Goal: Task Accomplishment & Management: Manage account settings

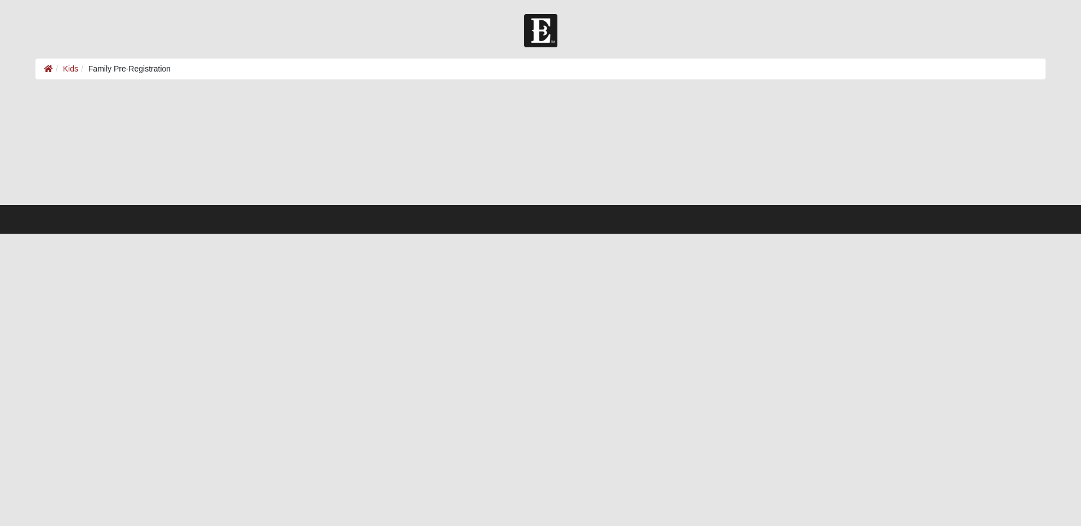
select select "6"
select select "22"
select select "1979"
select select "2"
select select "9"
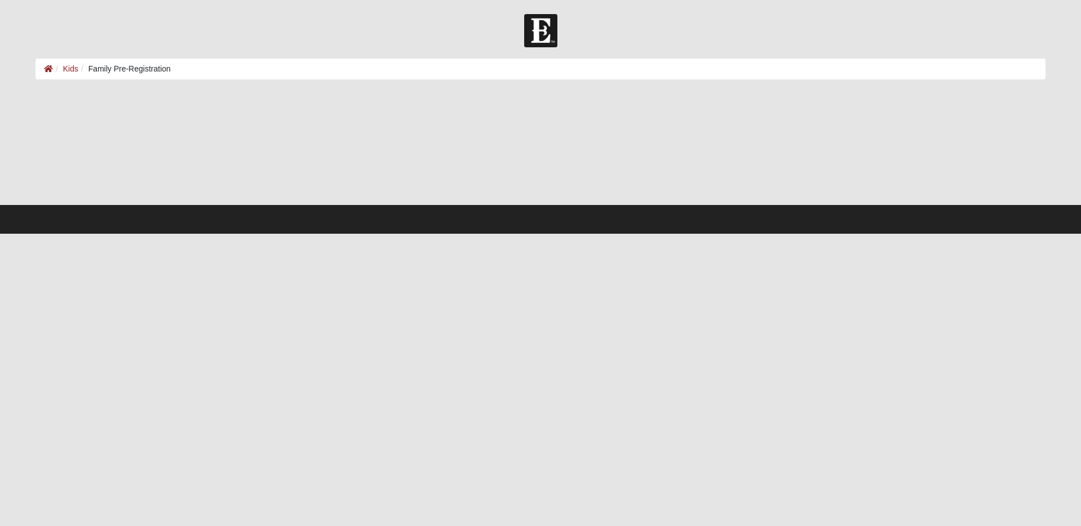
select select "2014"
select select "10"
select select "9"
select select "2015"
select select "1"
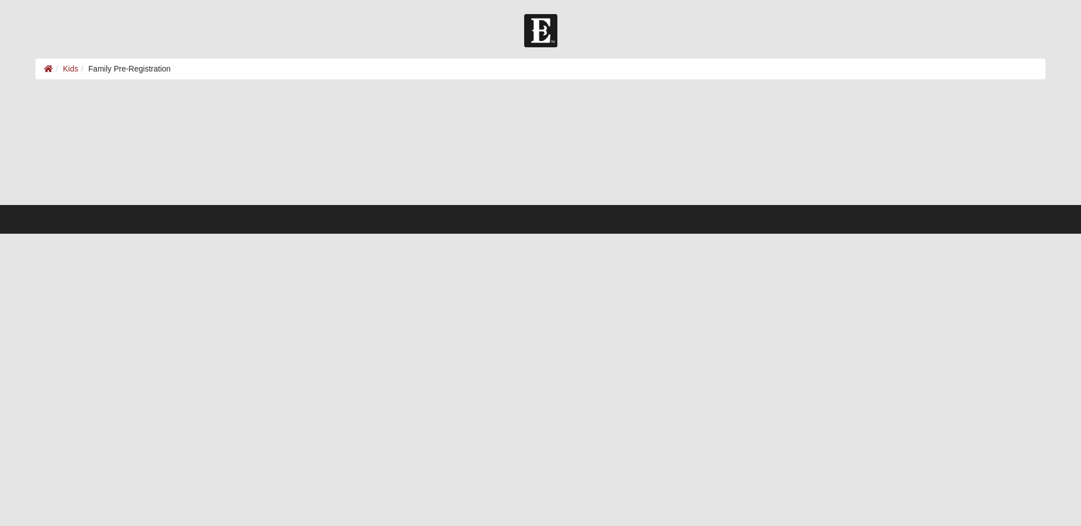
select select "1"
select select "2015"
select select "1"
select select "2018"
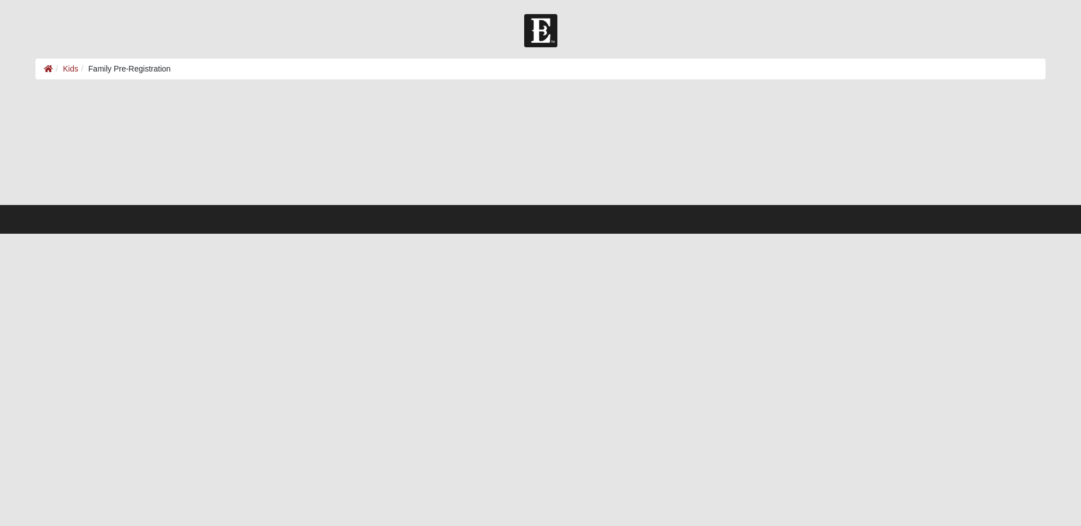
select select "1"
select select "3"
select select "2019"
select select "12"
select select "9"
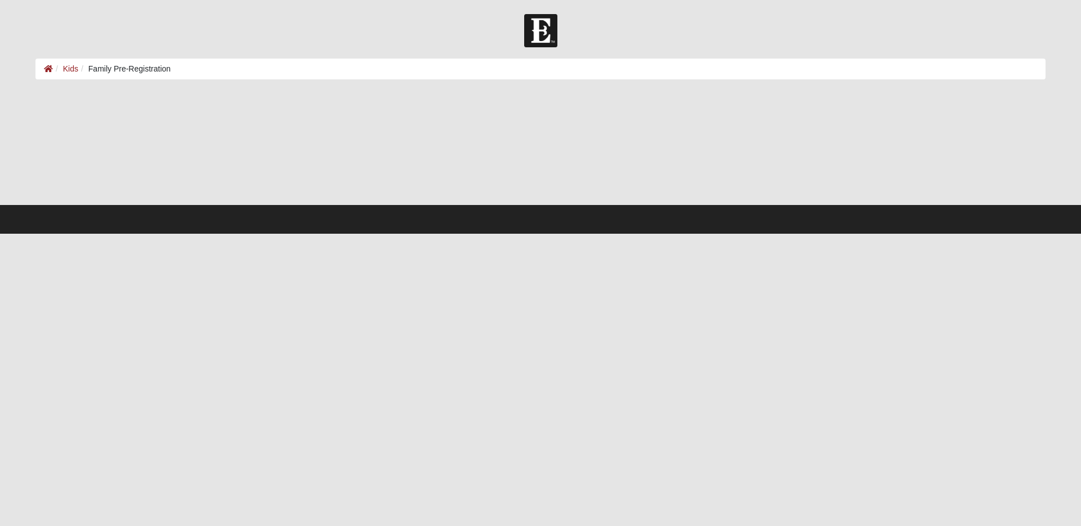
select select "2019"
select select "9"
select select "15"
select select "2020"
select select "7"
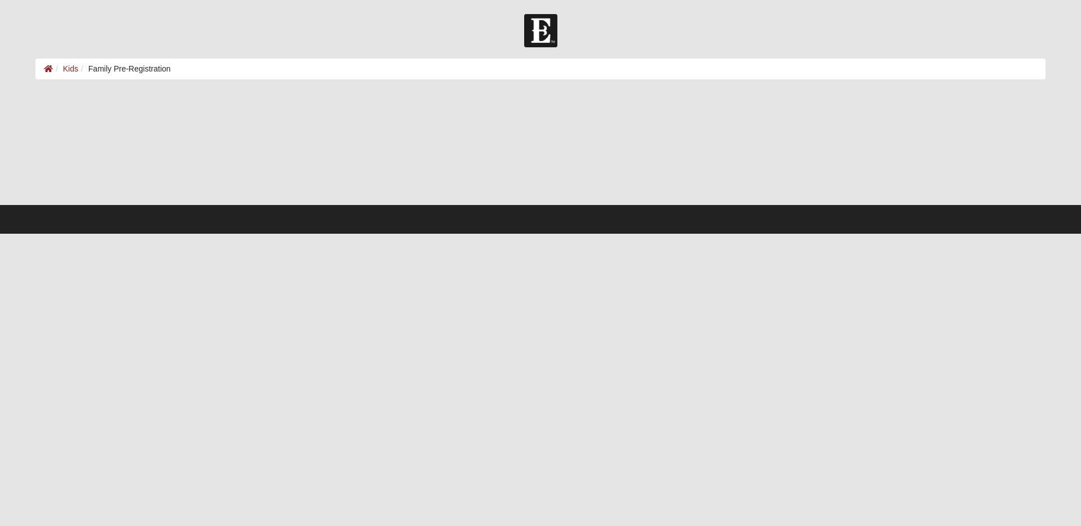
select select "10"
select select "2024"
select select "1"
select select "2024"
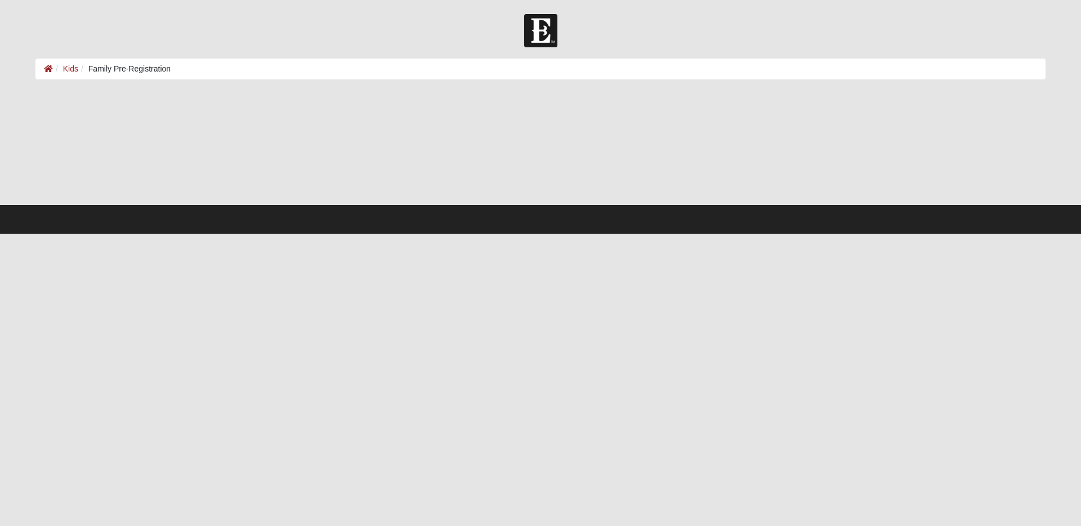
select select "1"
select select "2025"
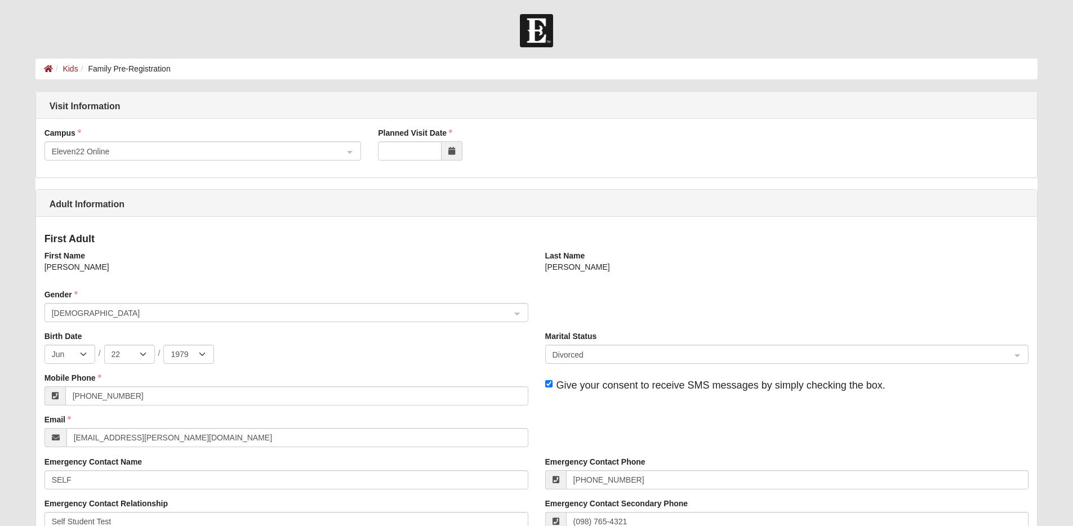
click at [453, 150] on icon at bounding box center [451, 151] width 7 height 8
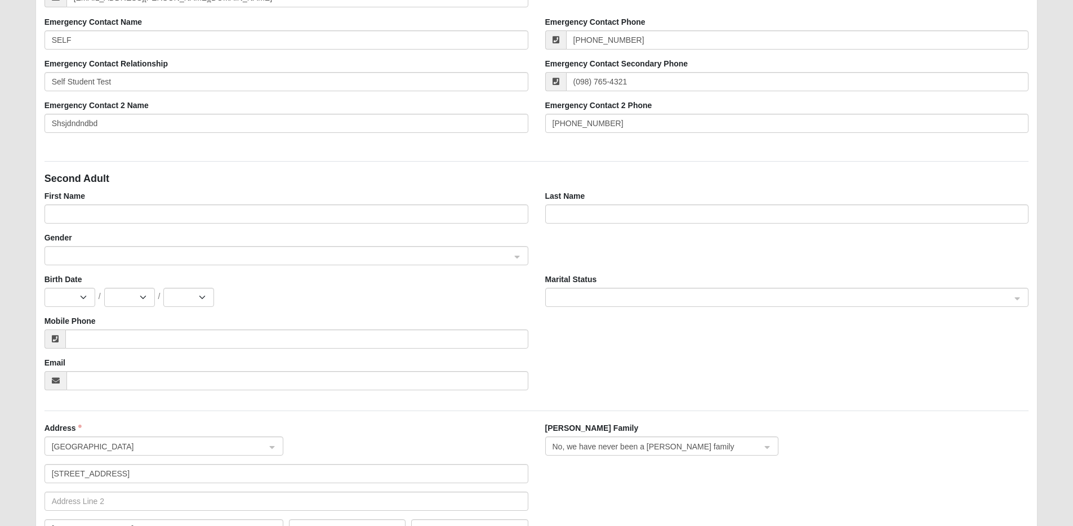
scroll to position [443, 0]
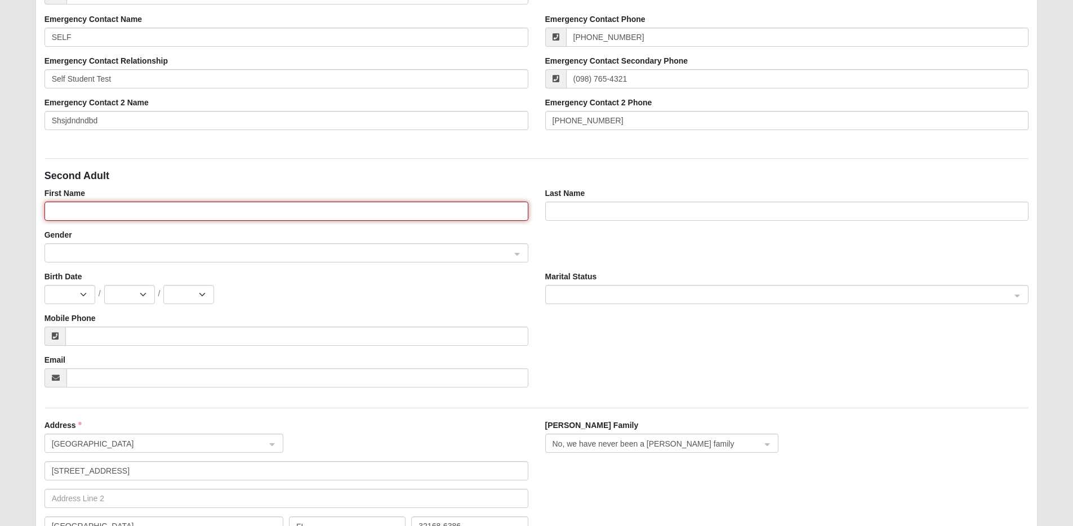
click at [462, 209] on input "First Name" at bounding box center [286, 211] width 484 height 19
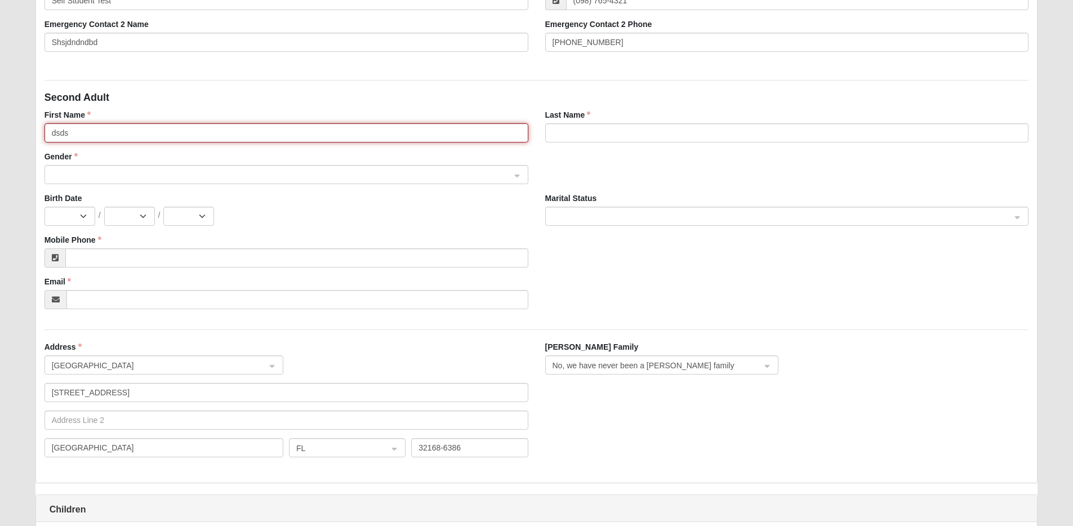
scroll to position [514, 0]
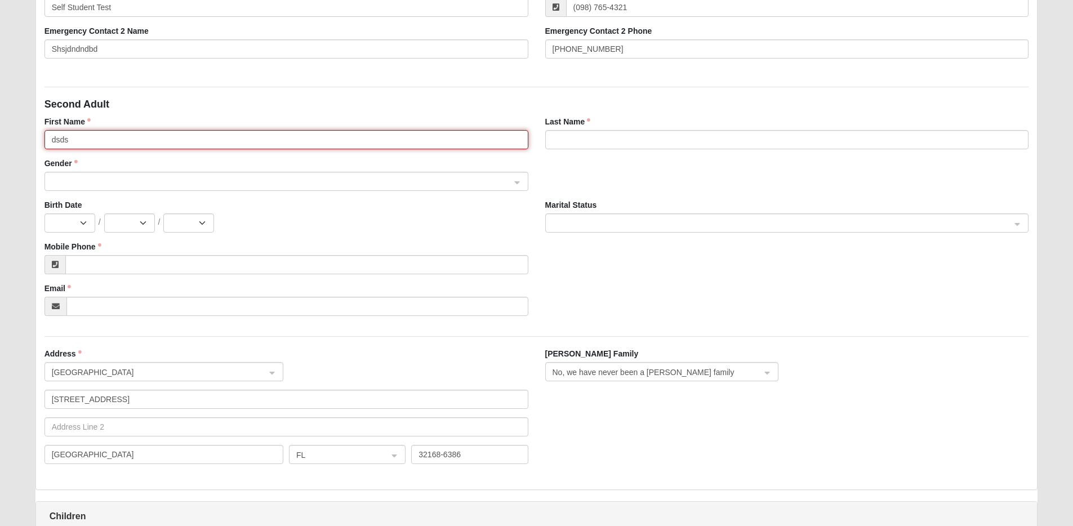
type input "dsds"
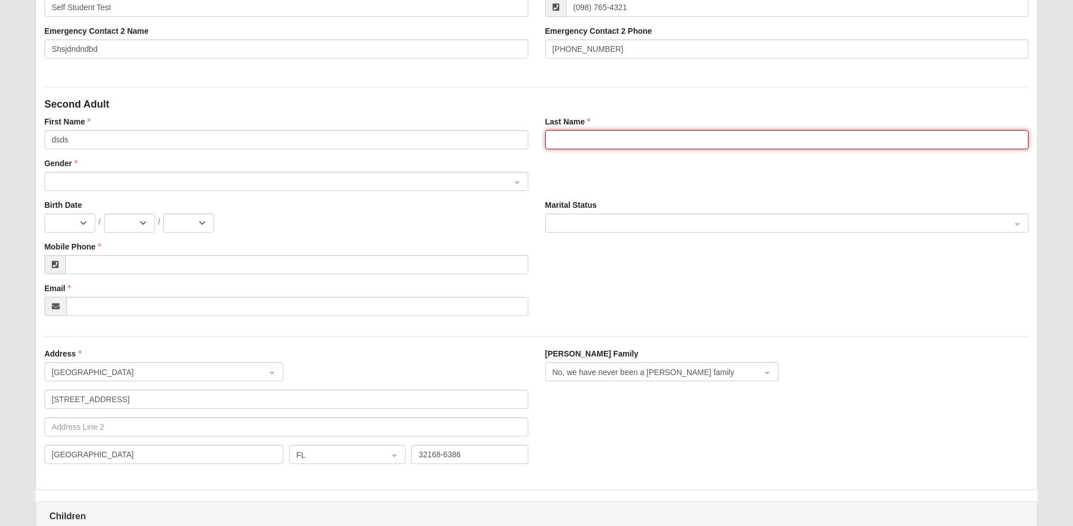
click at [670, 145] on input "Last Name" at bounding box center [787, 139] width 484 height 19
click at [494, 182] on span at bounding box center [281, 182] width 459 height 12
type input "nn"
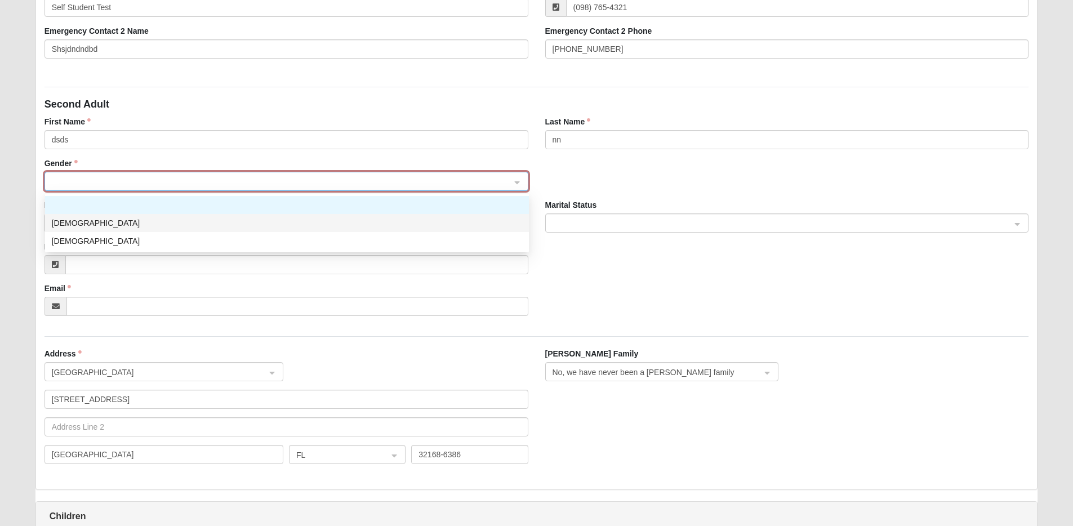
click at [483, 217] on div "Male" at bounding box center [287, 223] width 470 height 12
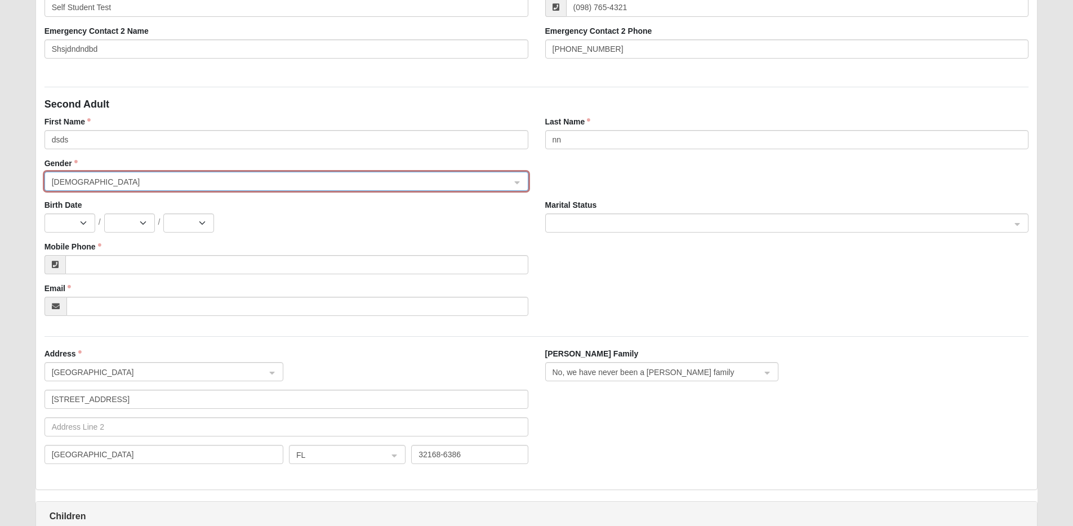
click at [156, 179] on span "Male" at bounding box center [281, 182] width 459 height 12
click at [131, 194] on div "Gender Male Male 0 1 Male Female" at bounding box center [286, 179] width 501 height 42
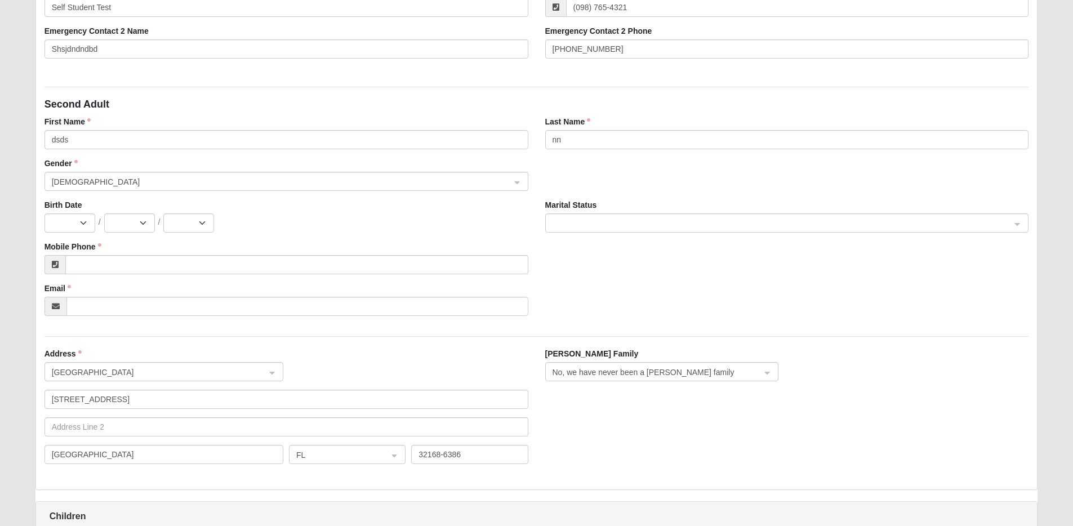
click at [118, 180] on span "Male" at bounding box center [281, 182] width 459 height 12
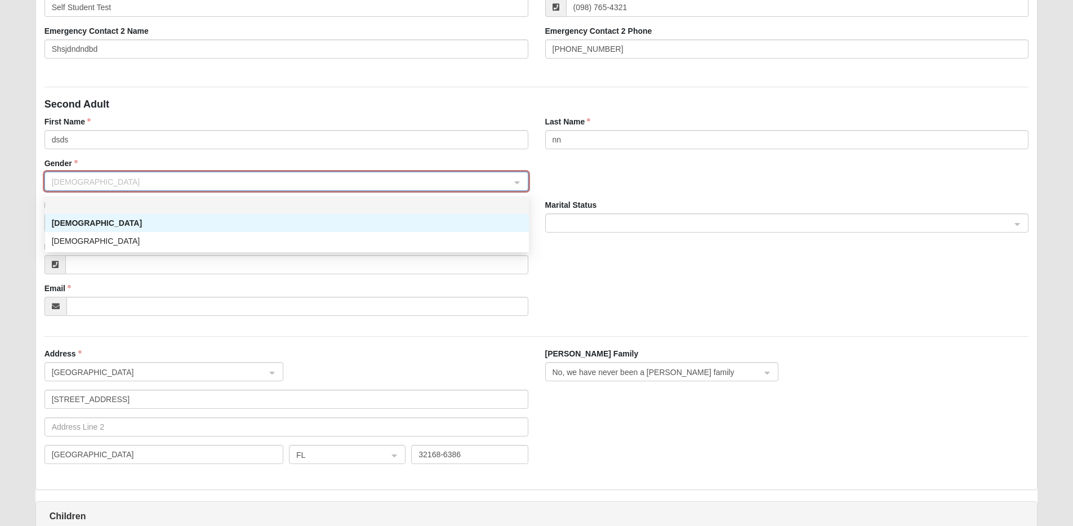
click at [105, 203] on div at bounding box center [287, 205] width 470 height 12
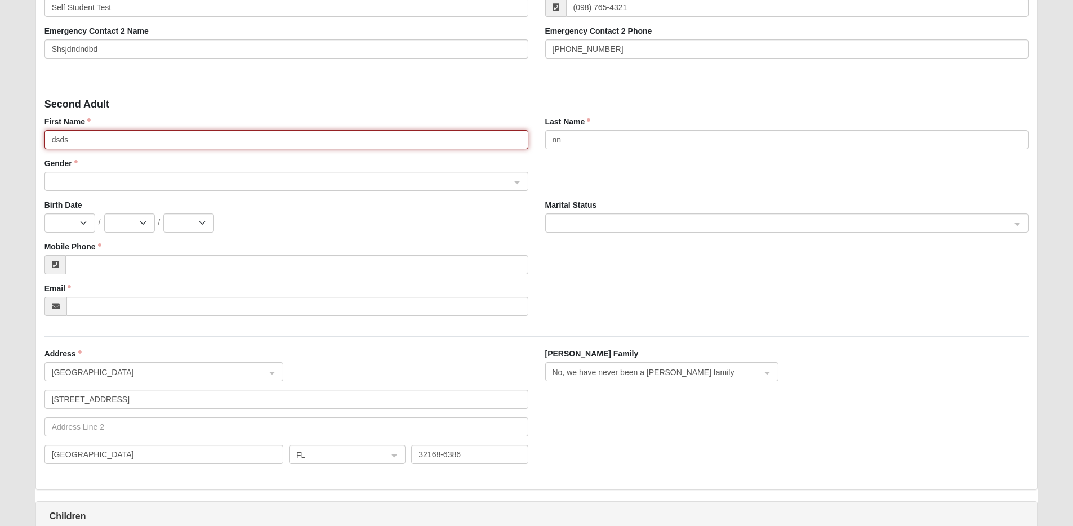
drag, startPoint x: 75, startPoint y: 133, endPoint x: 53, endPoint y: 133, distance: 22.0
click at [53, 133] on input "dsds" at bounding box center [286, 139] width 484 height 19
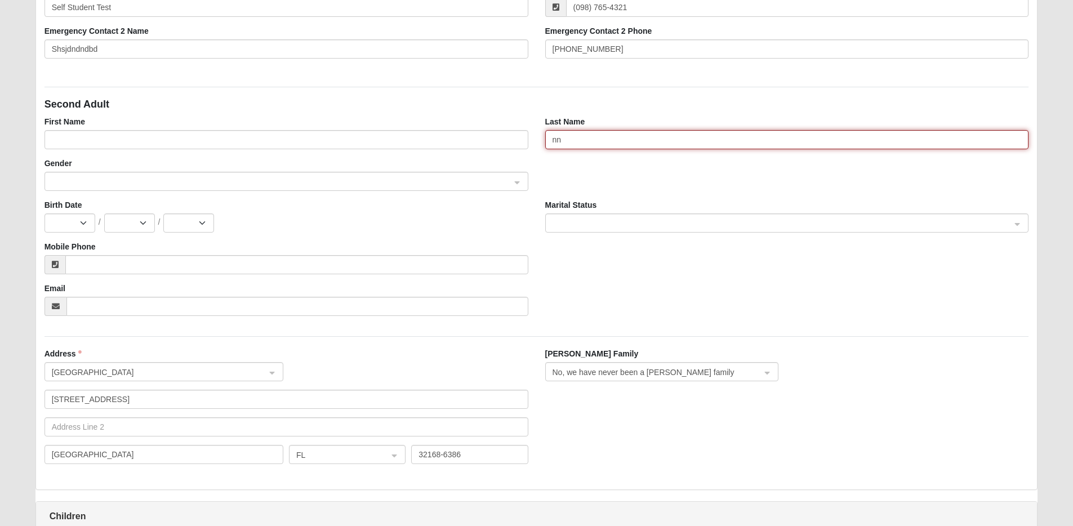
drag, startPoint x: 575, startPoint y: 139, endPoint x: 548, endPoint y: 137, distance: 27.7
click at [548, 137] on input "nn" at bounding box center [787, 139] width 484 height 19
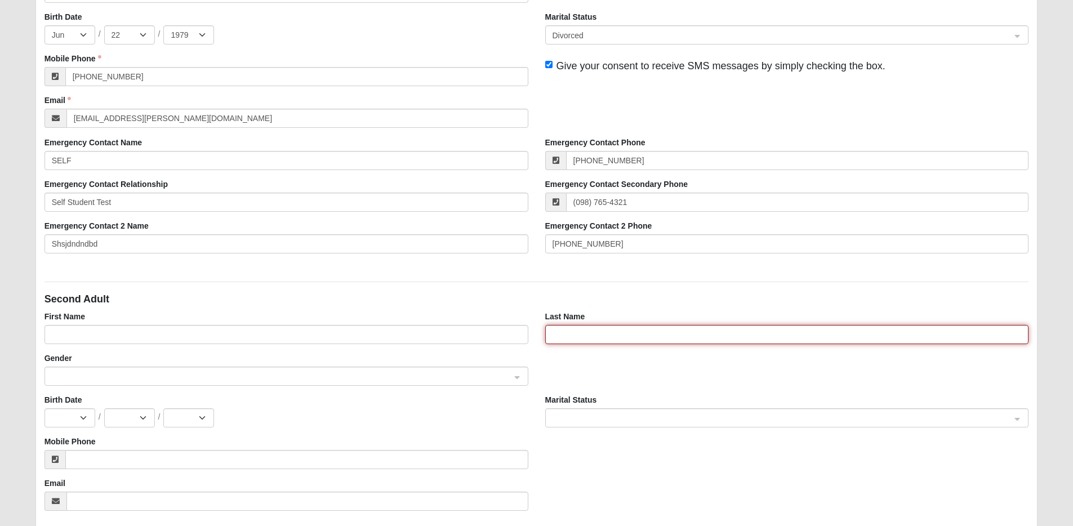
scroll to position [256, 0]
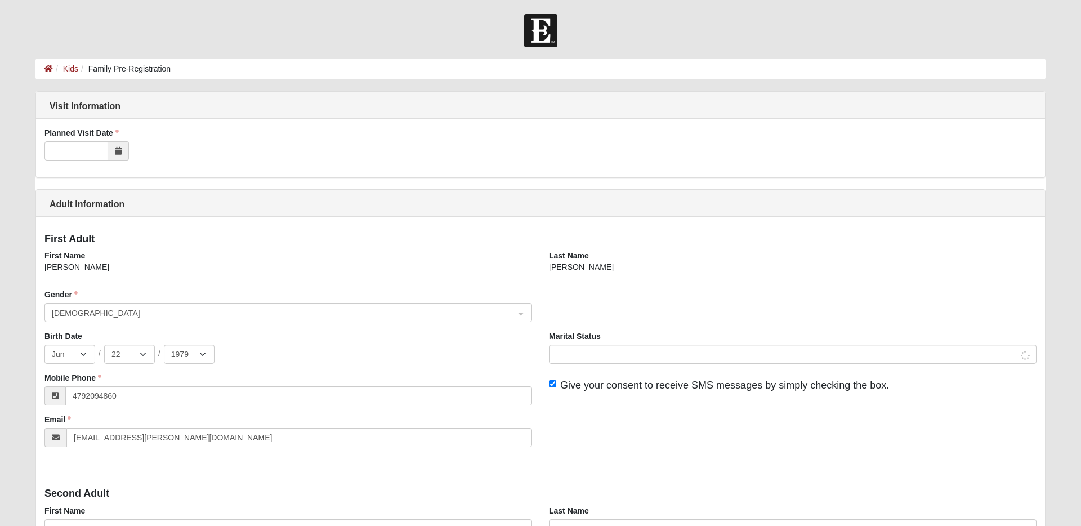
select select "6"
select select "22"
select select "1979"
select select "2"
select select "9"
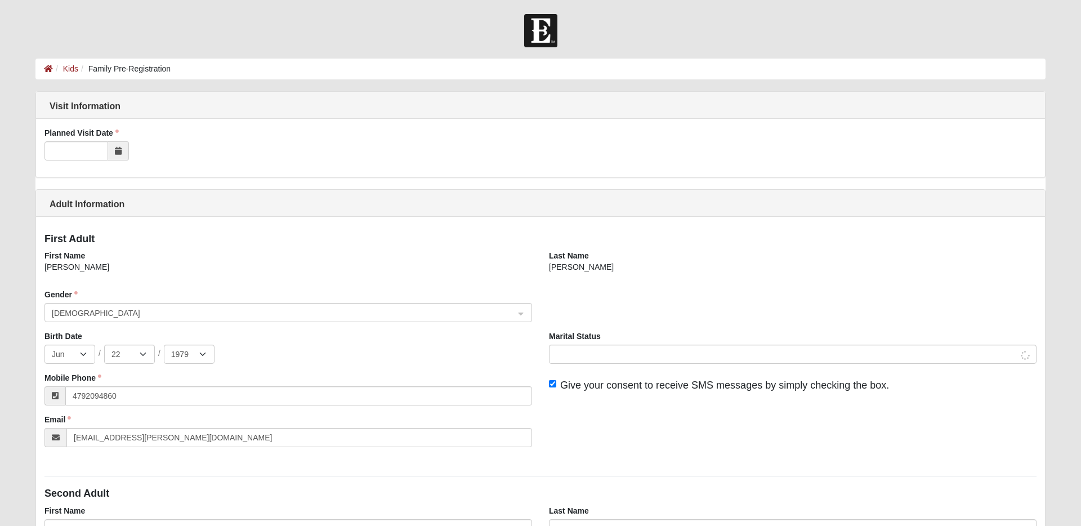
select select "2014"
select select "10"
select select "9"
select select "2015"
select select "1"
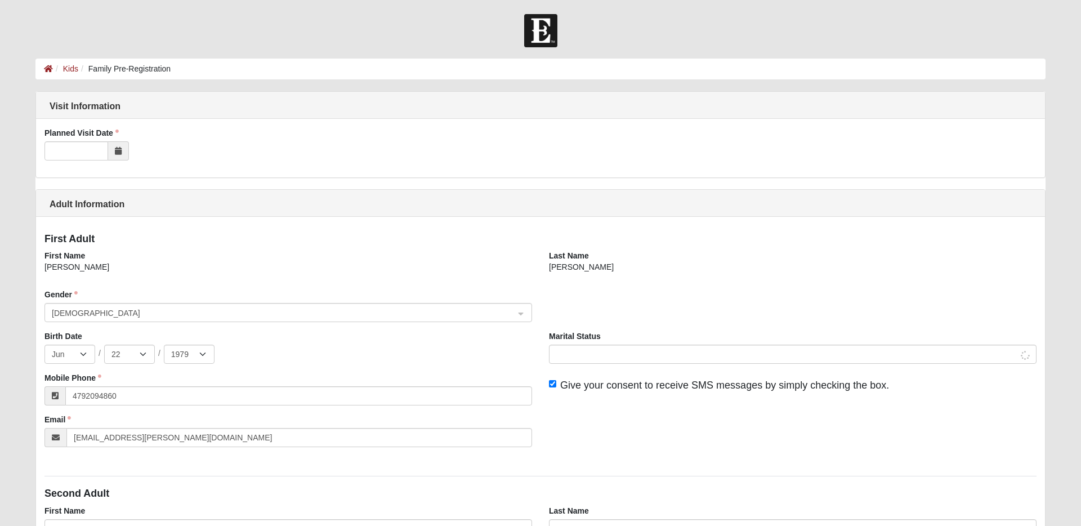
select select "1"
select select "2015"
select select "1"
select select "2018"
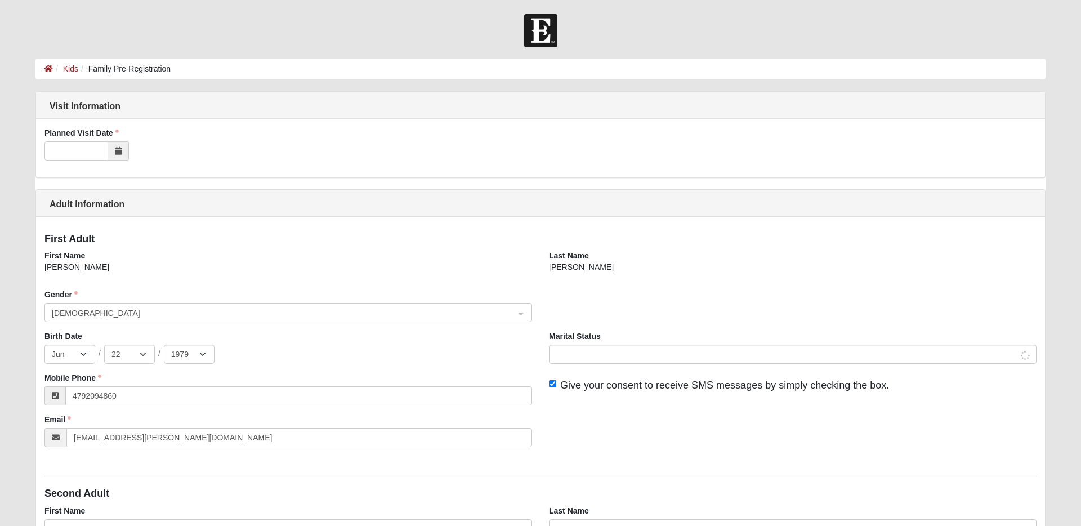
select select "1"
select select "3"
select select "2019"
select select "12"
select select "9"
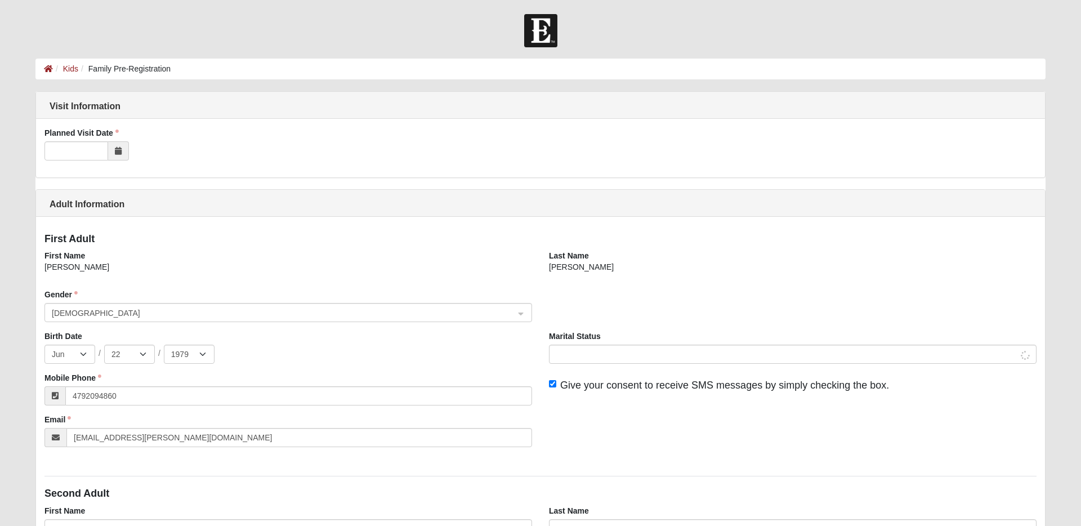
select select "2019"
select select "9"
select select "15"
select select "2020"
select select "7"
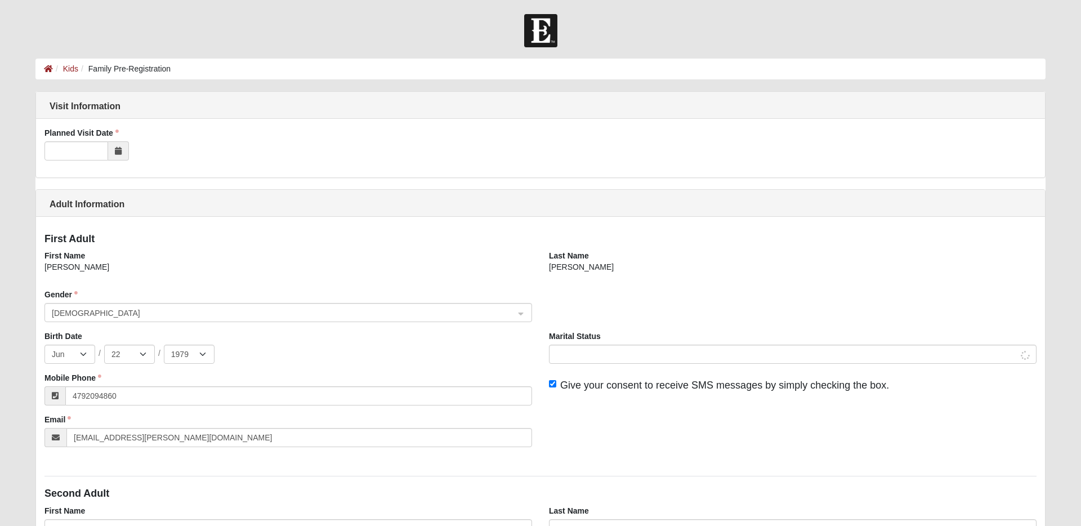
select select "10"
select select "2024"
select select "1"
select select "2024"
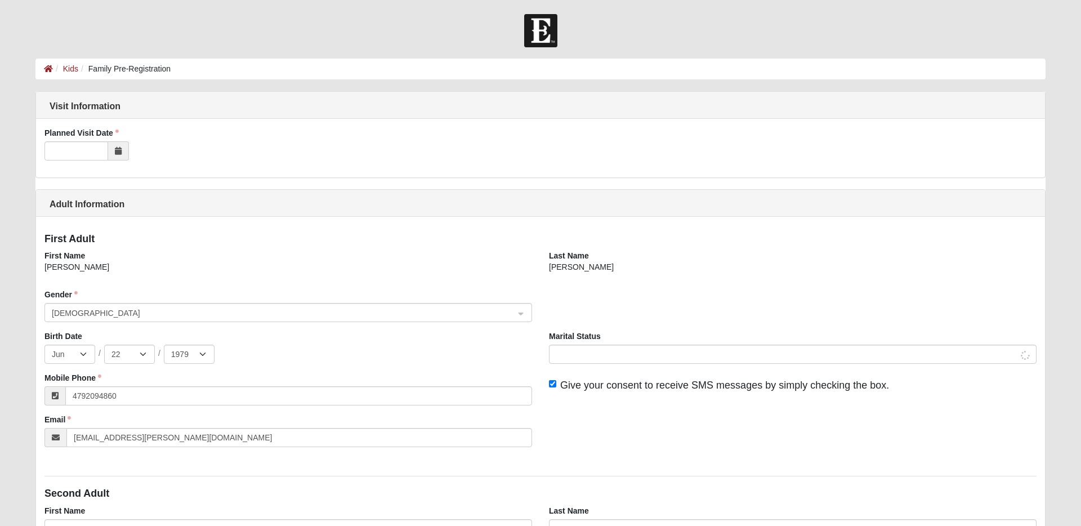
select select "1"
select select "2025"
type input "[PHONE_NUMBER]"
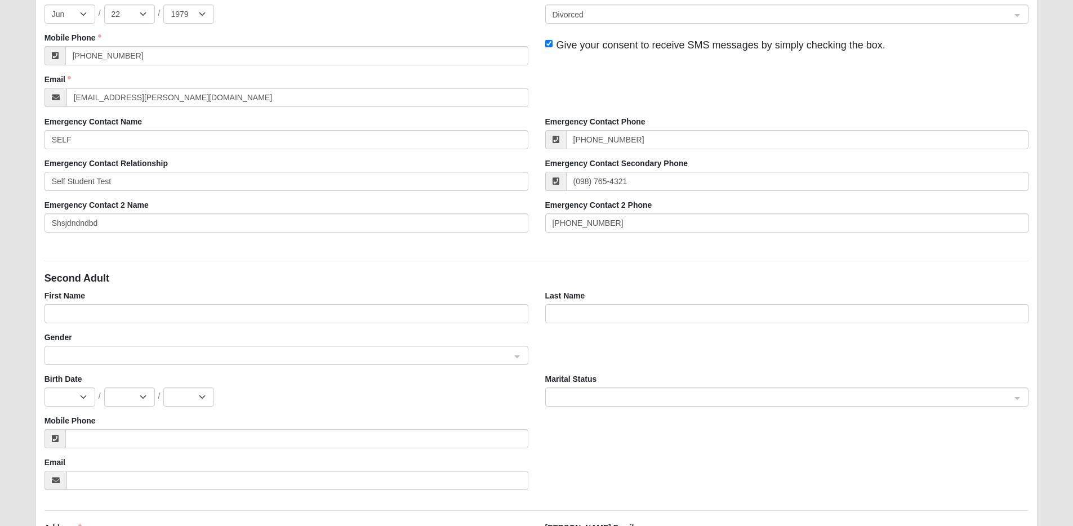
scroll to position [307, 0]
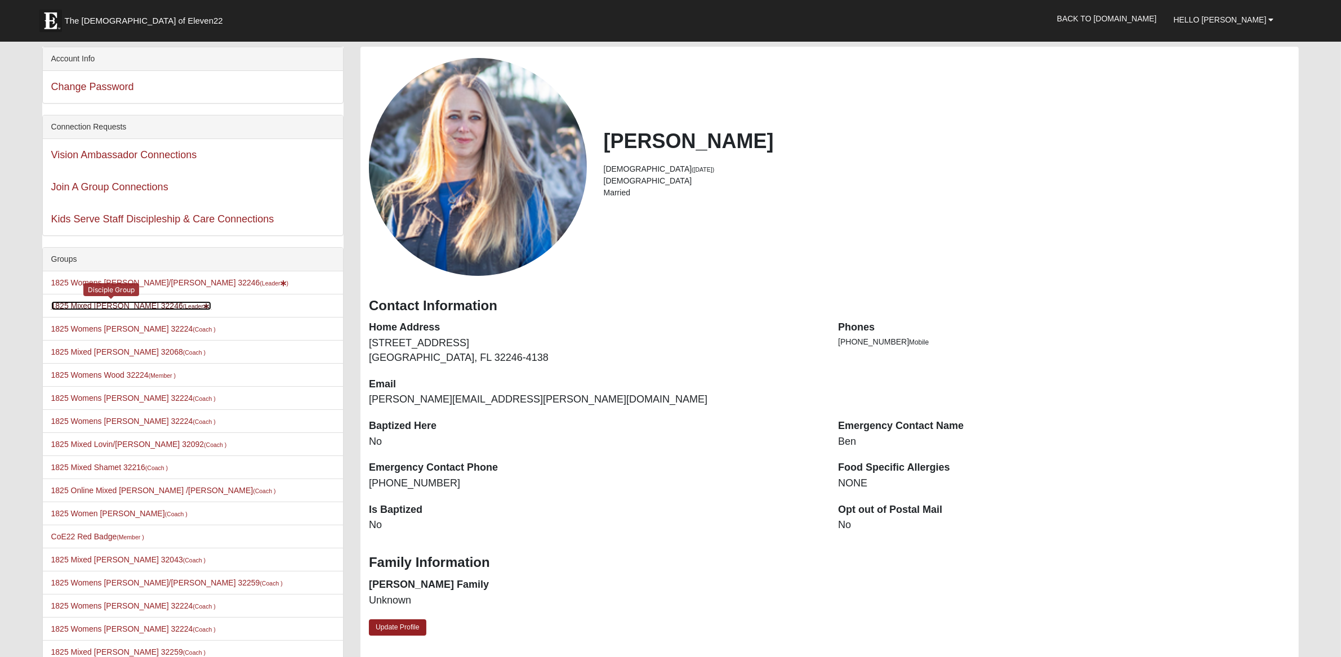
click at [98, 306] on link "1825 Mixed Annis 32246 (Leader )" at bounding box center [131, 305] width 160 height 9
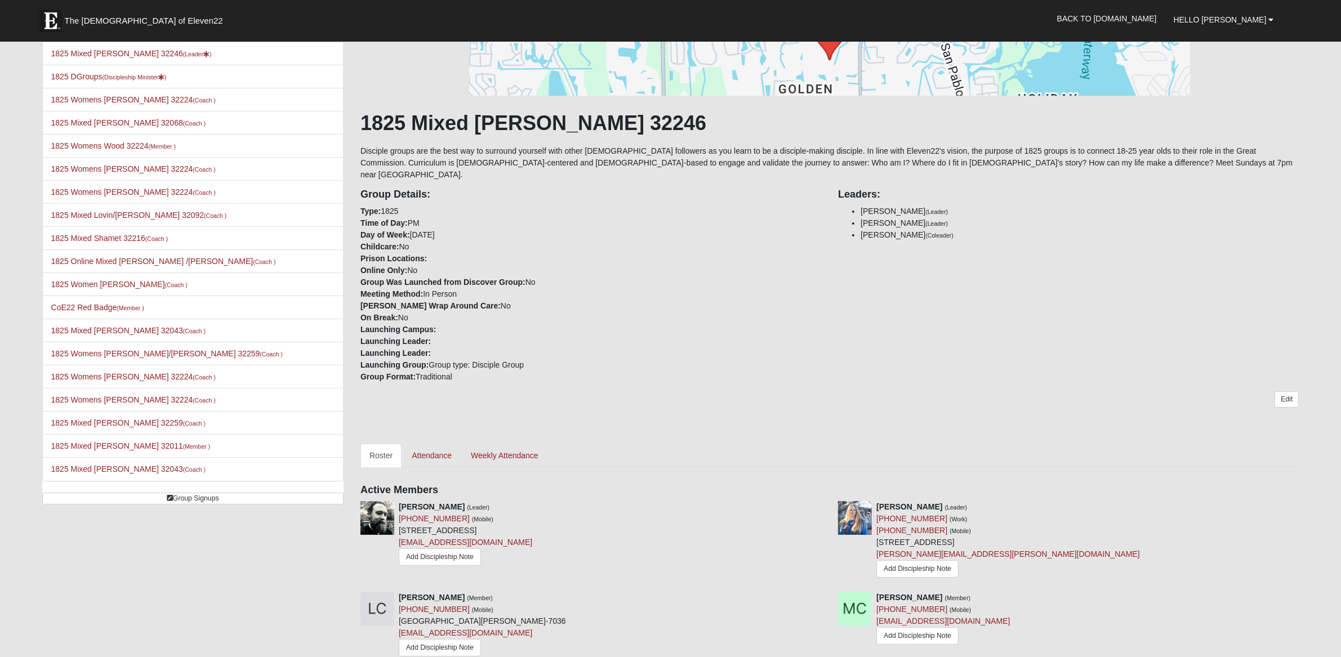
scroll to position [288, 0]
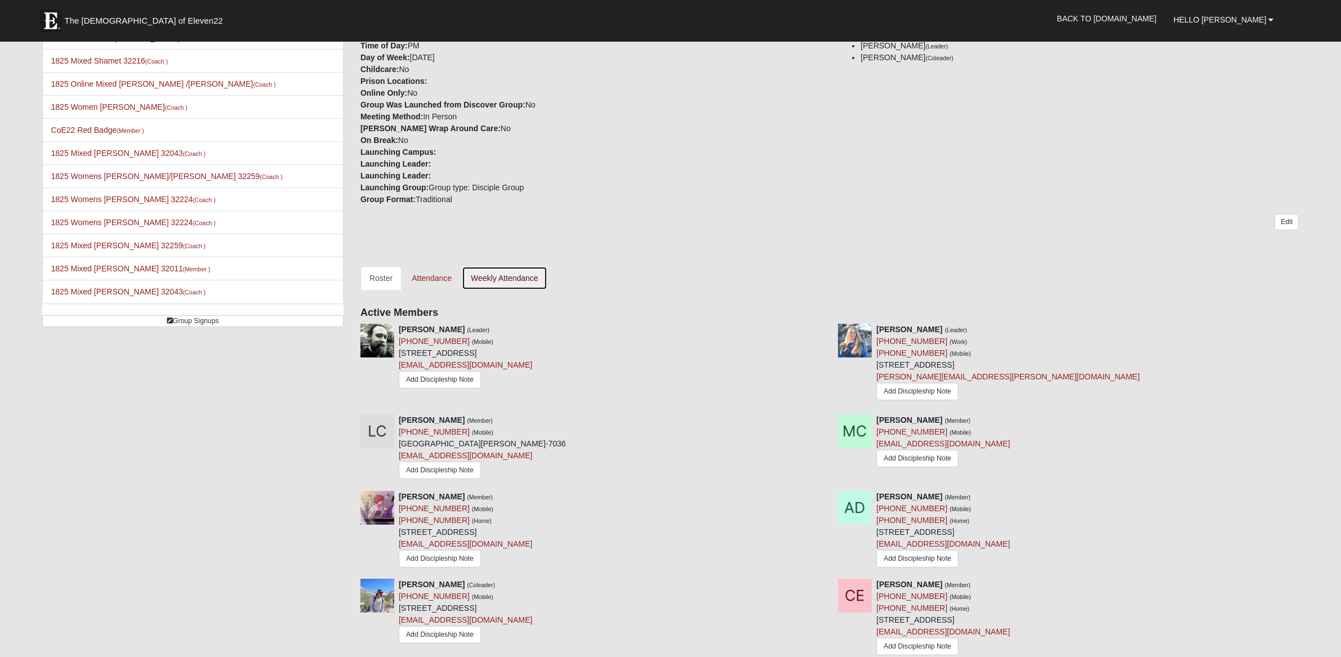
click at [512, 267] on link "Weekly Attendance" at bounding box center [505, 278] width 86 height 24
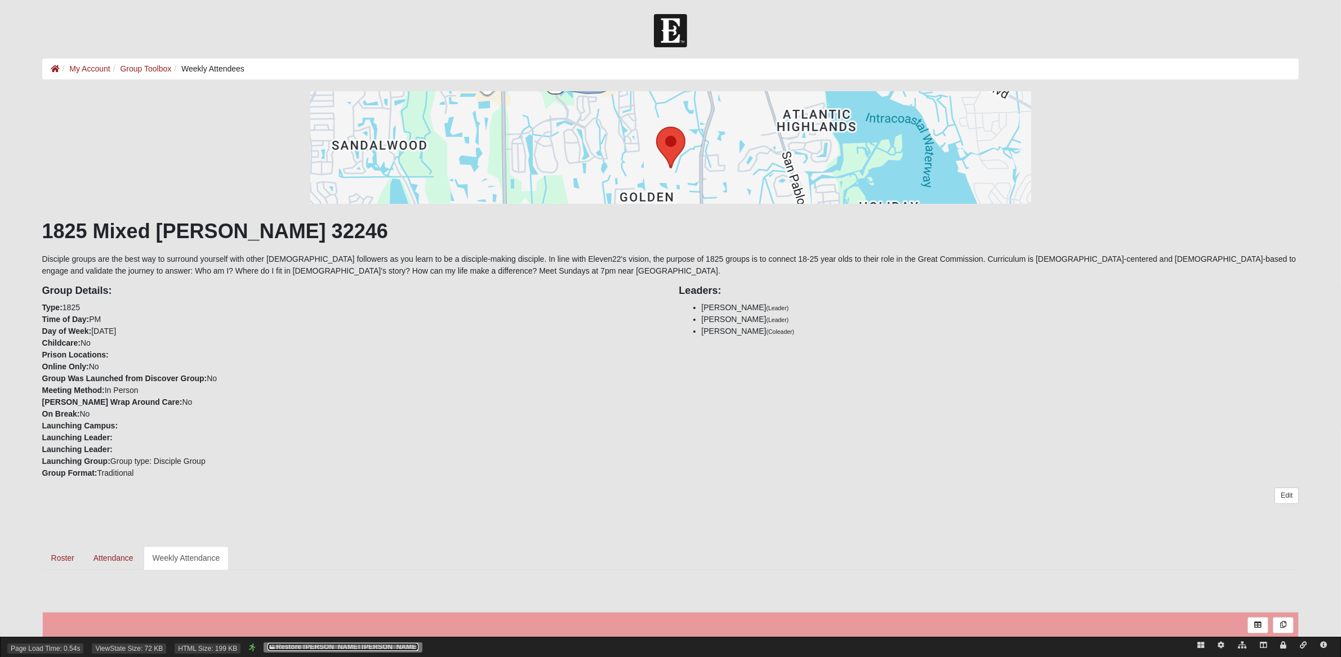
click at [294, 650] on link "Restore Garri Lynn Darter" at bounding box center [342, 647] width 151 height 8
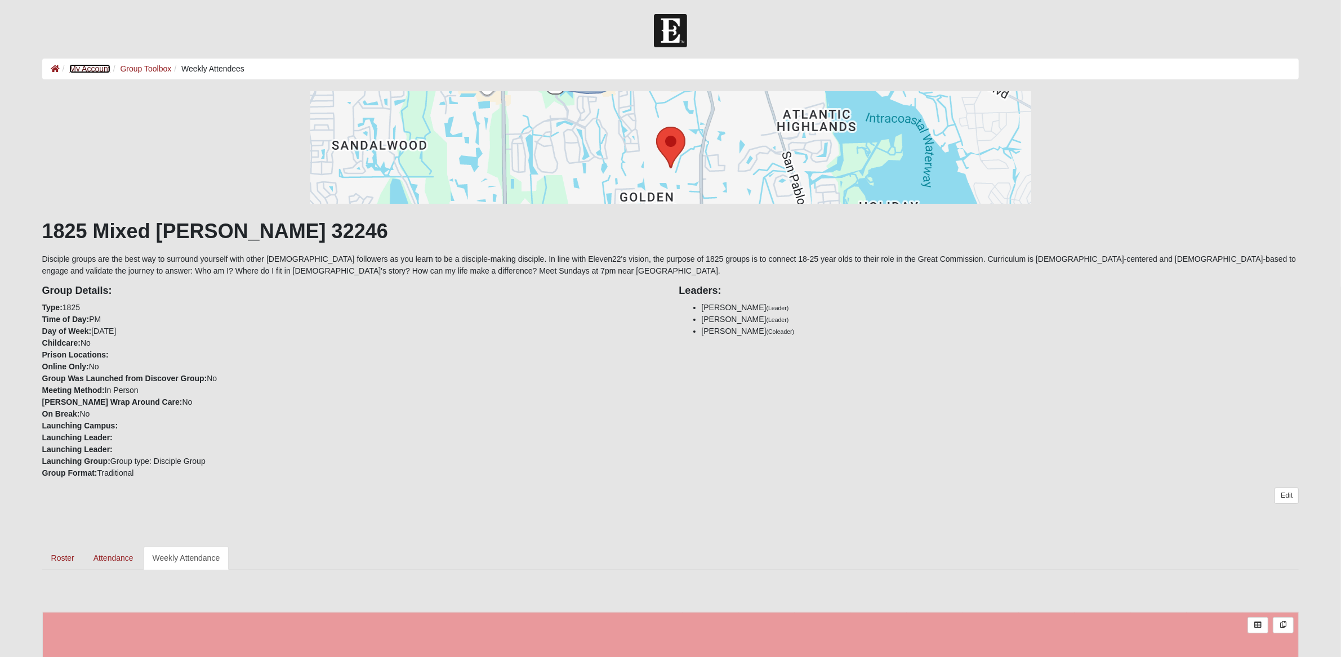
click at [77, 67] on link "My Account" at bounding box center [89, 68] width 41 height 9
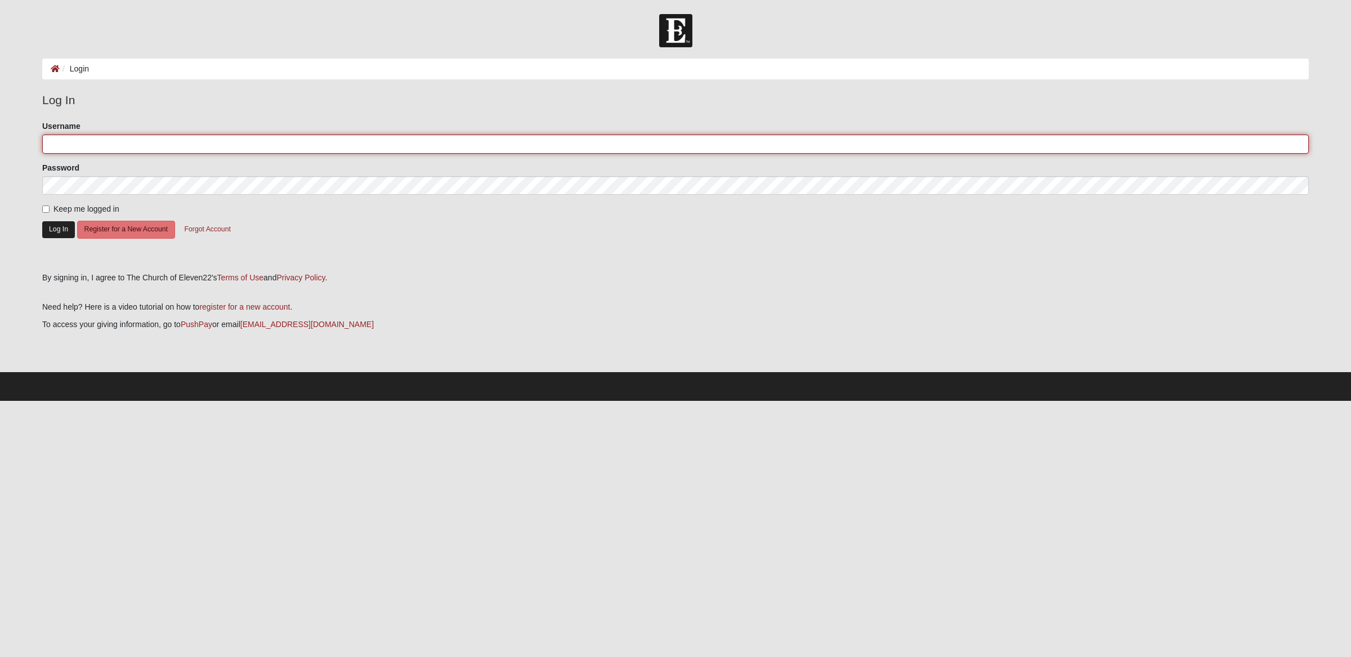
type input "gldarter"
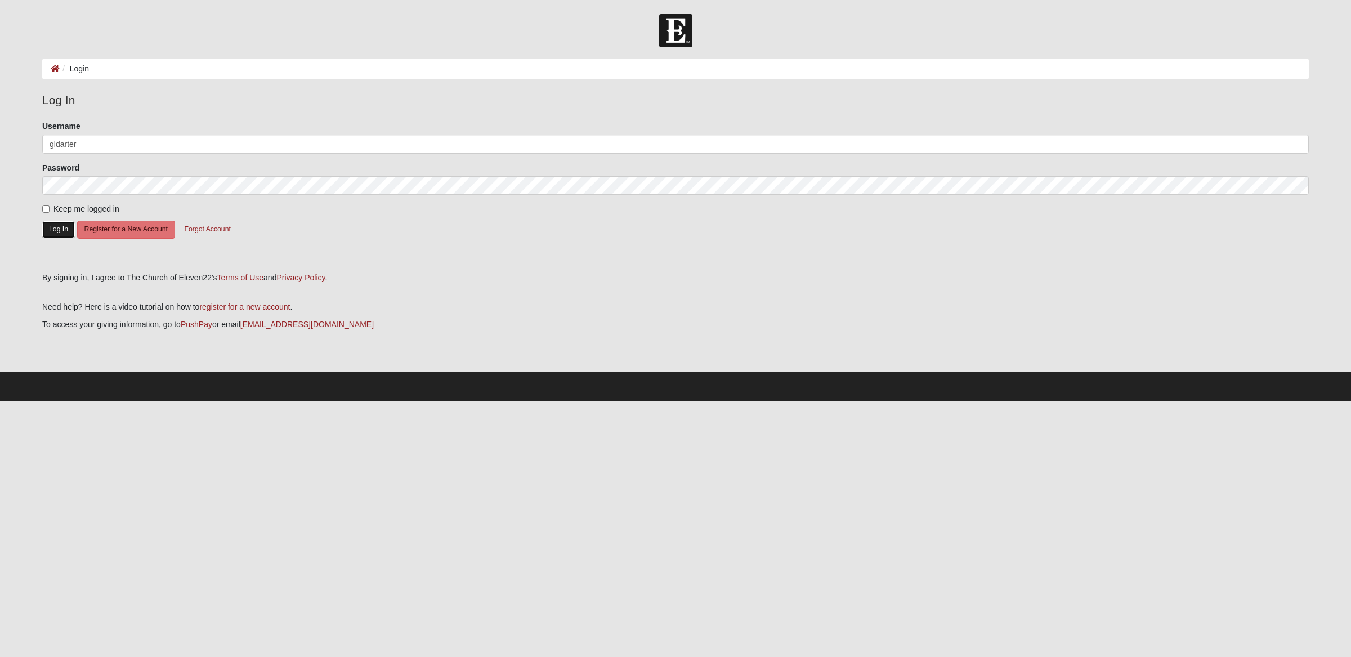
click at [52, 225] on button "Log In" at bounding box center [58, 229] width 33 height 16
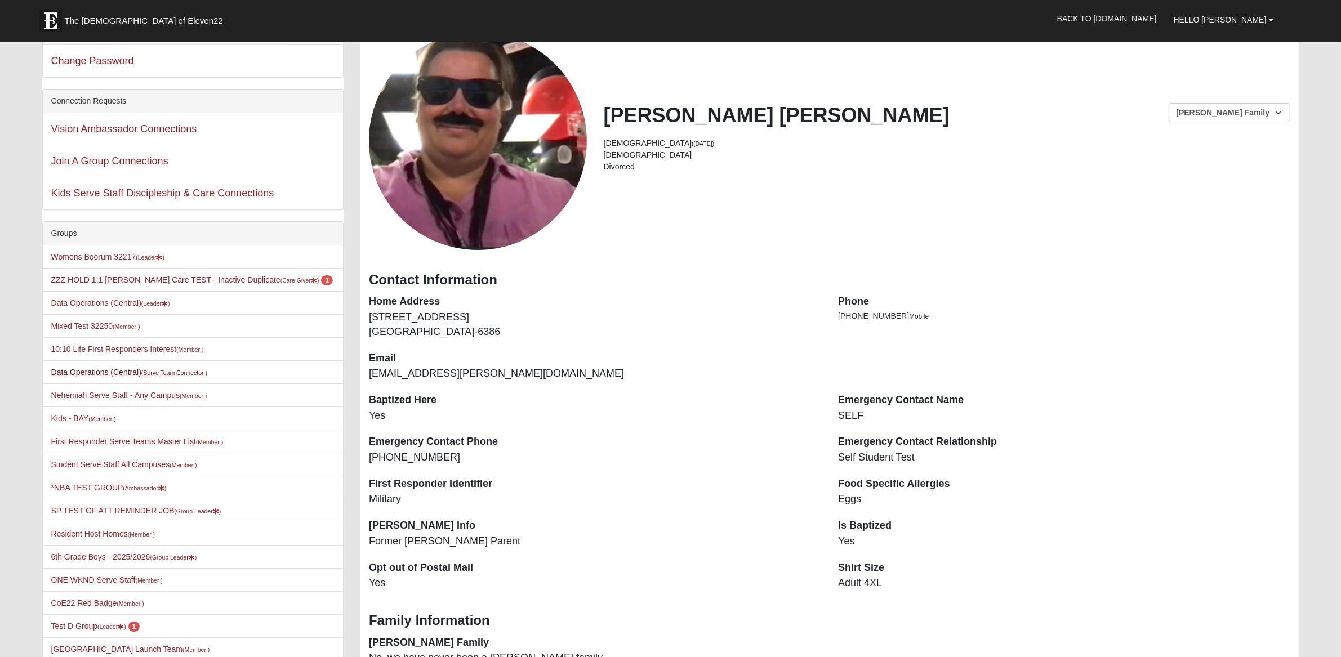
scroll to position [222, 0]
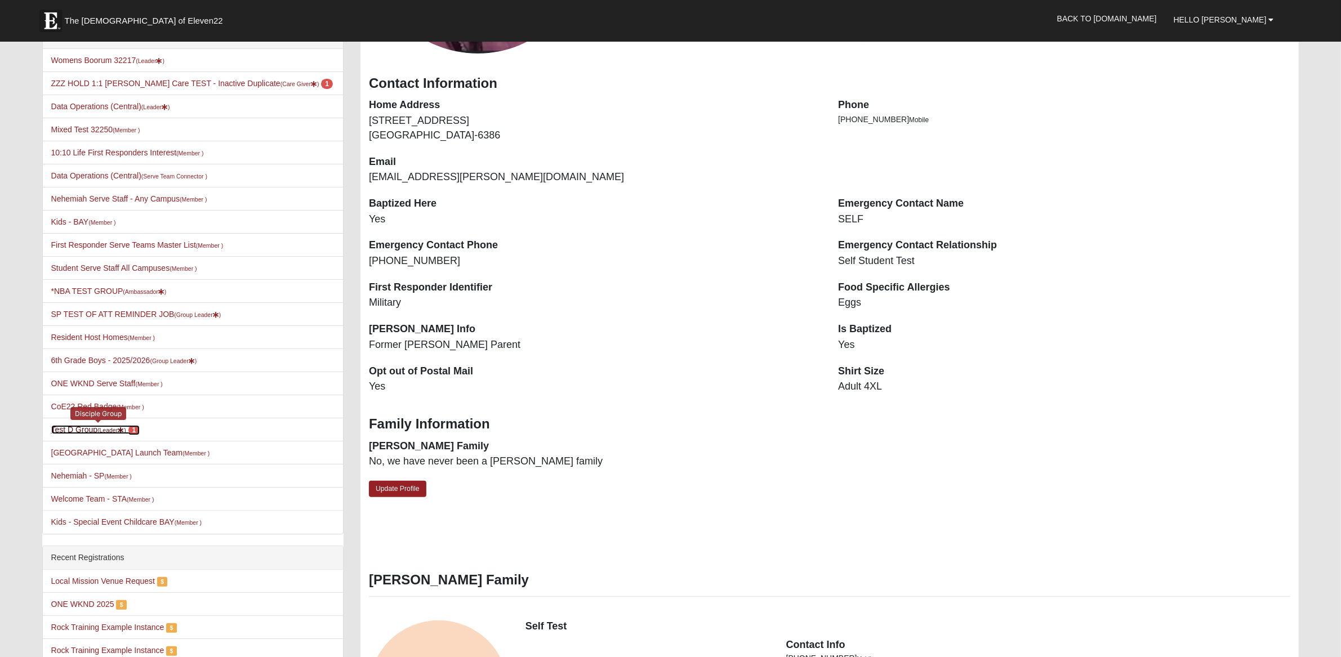
click at [88, 430] on link "Test D Group (Leader ) 1" at bounding box center [95, 429] width 89 height 9
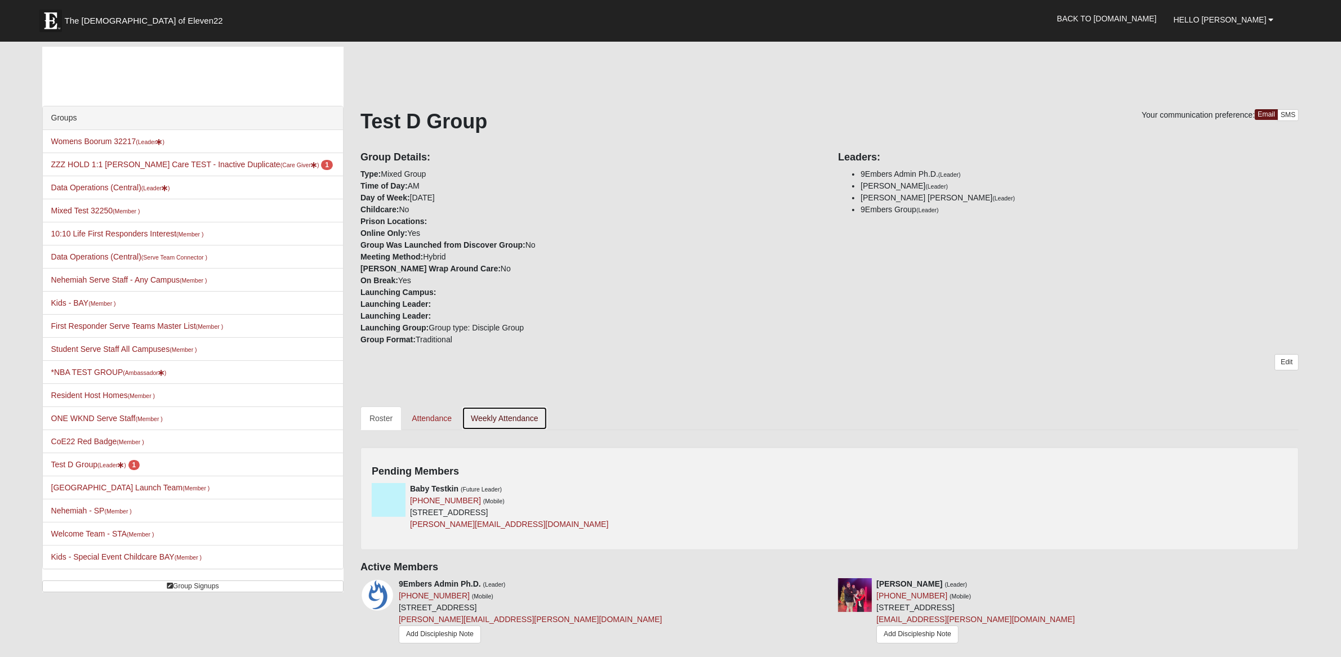
click at [520, 416] on link "Weekly Attendance" at bounding box center [505, 419] width 86 height 24
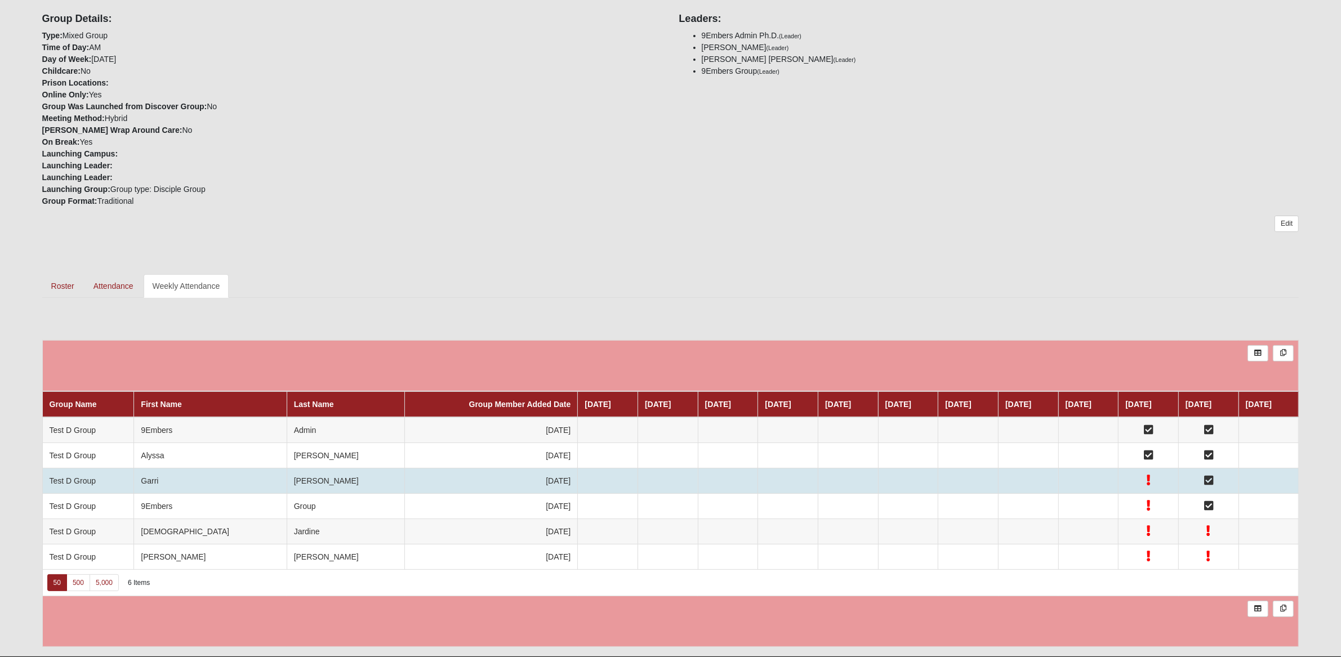
scroll to position [137, 0]
